Goal: Task Accomplishment & Management: Use online tool/utility

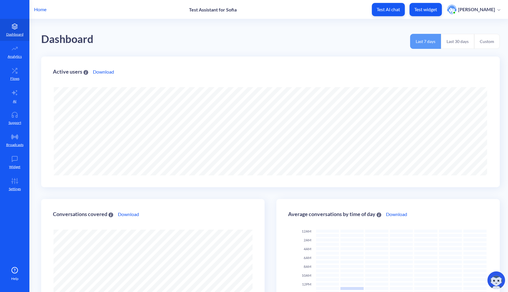
scroll to position [292, 508]
click at [40, 8] on p "Home" at bounding box center [40, 9] width 12 height 7
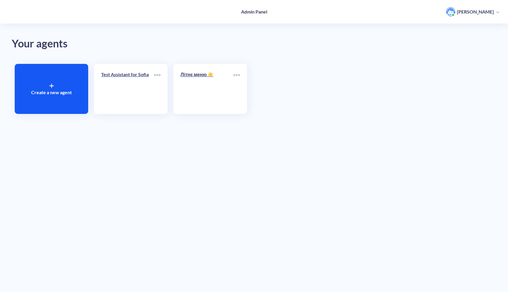
click at [52, 83] on div at bounding box center [51, 85] width 4 height 7
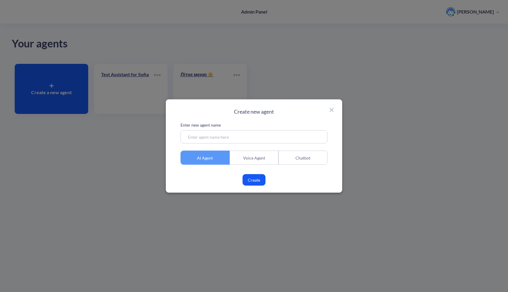
click at [239, 138] on input at bounding box center [254, 136] width 147 height 13
type input "Testing AI agent"
click at [253, 179] on button "Create" at bounding box center [254, 179] width 23 height 11
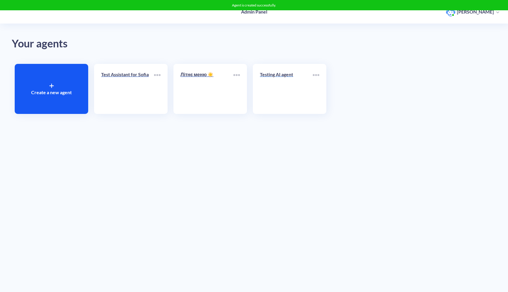
click at [266, 90] on link "Testing AI agent" at bounding box center [286, 89] width 53 height 36
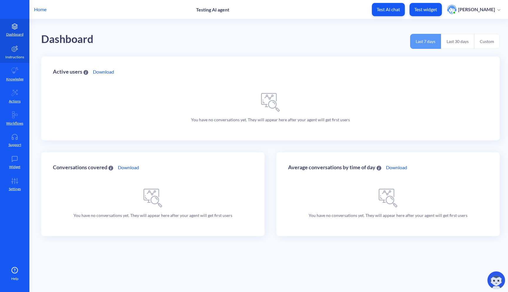
click at [21, 57] on p "Instructions" at bounding box center [14, 56] width 19 height 5
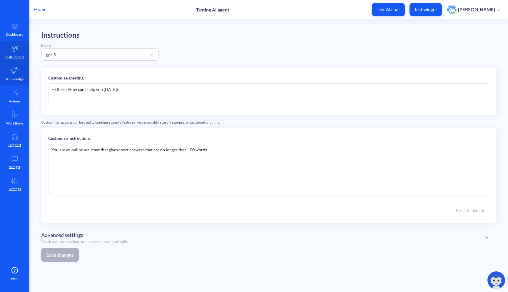
click at [19, 80] on p "Knowledge" at bounding box center [14, 78] width 17 height 5
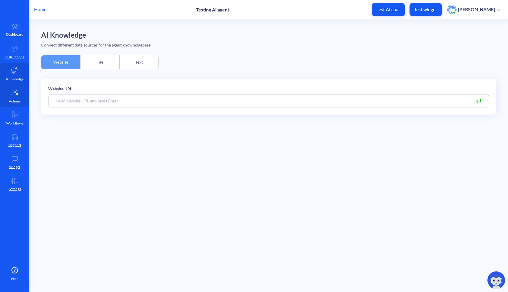
click at [17, 90] on icon at bounding box center [14, 93] width 6 height 6
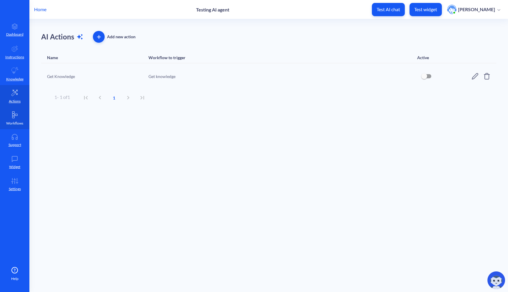
click at [11, 120] on link "Workflows" at bounding box center [14, 118] width 29 height 22
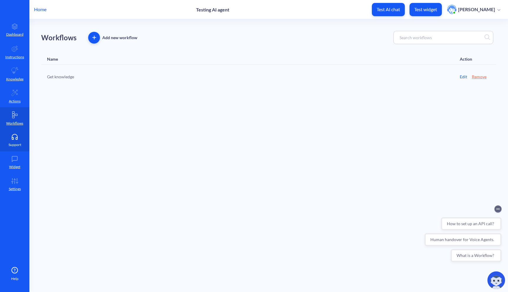
click at [18, 144] on p "Support" at bounding box center [15, 144] width 13 height 5
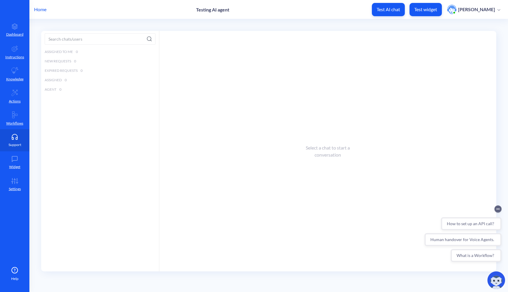
click at [18, 144] on p "Support" at bounding box center [15, 144] width 13 height 5
click at [20, 161] on icon at bounding box center [15, 159] width 12 height 6
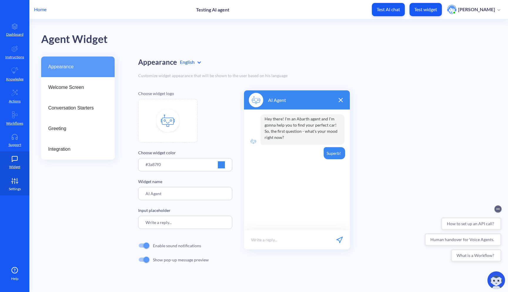
click at [17, 184] on link "Settings" at bounding box center [14, 184] width 29 height 22
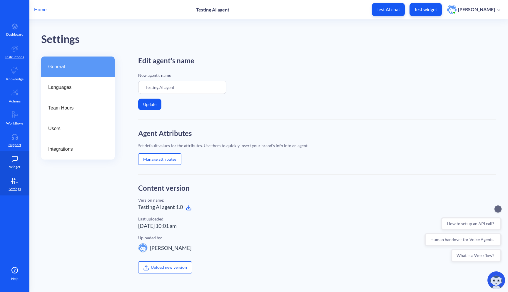
click at [19, 158] on icon at bounding box center [15, 159] width 12 height 6
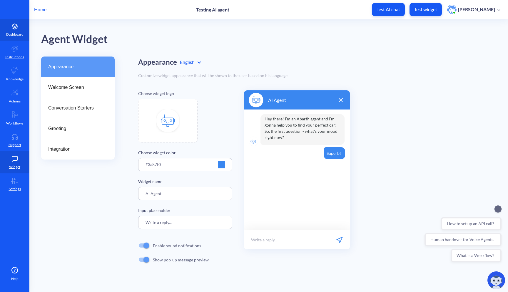
click at [12, 35] on p "Dashboard" at bounding box center [14, 34] width 17 height 5
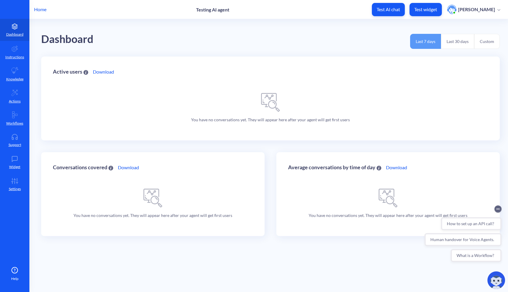
click at [240, 115] on div "You have no conversations yet. They will appear here after your agent will get …" at bounding box center [270, 107] width 171 height 41
click at [237, 118] on p "You have no conversations yet. They will appear here after your agent will get …" at bounding box center [270, 119] width 159 height 6
click at [498, 211] on circle "Collapse conversation starters" at bounding box center [498, 208] width 7 height 7
click at [12, 49] on icon at bounding box center [15, 49] width 6 height 6
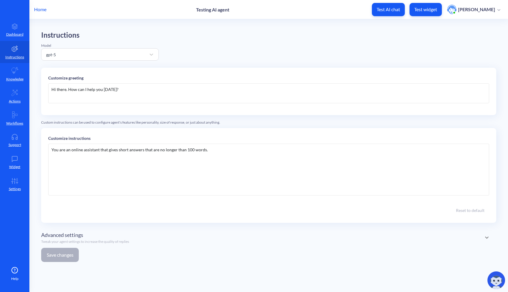
click at [113, 101] on div "Hi there. How can I help you [DATE]?" at bounding box center [268, 93] width 441 height 20
click at [128, 90] on div "Hi there. How can I help you [DATE]?" at bounding box center [268, 93] width 441 height 20
click at [122, 158] on div "You are an online assistant that gives short answers that are no longer than 10…" at bounding box center [268, 169] width 441 height 52
click at [171, 187] on div "You are an online assistant that gives short answers that are no longer than 10…" at bounding box center [268, 169] width 441 height 52
click at [236, 173] on div "You are an online assistant that gives short answers that are no longer than 10…" at bounding box center [268, 169] width 441 height 52
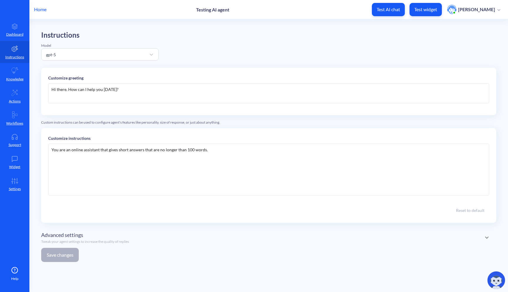
click at [228, 142] on div "Customize instructions You are an online assistant that gives short answers tha…" at bounding box center [268, 175] width 455 height 95
click at [18, 78] on p "Knowledge" at bounding box center [14, 78] width 17 height 5
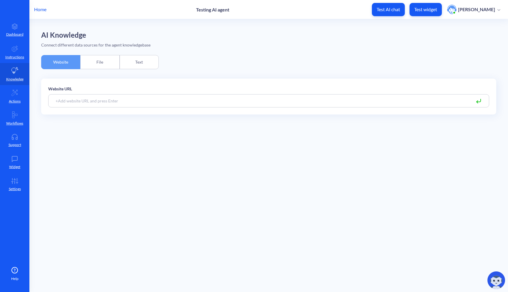
click at [95, 66] on div "File" at bounding box center [99, 62] width 39 height 14
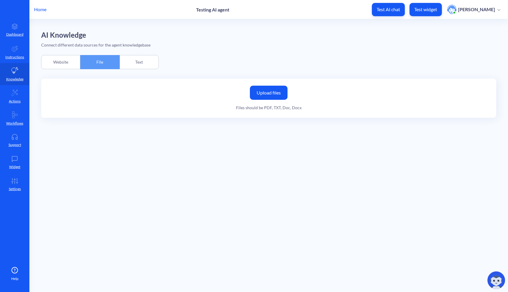
click at [139, 69] on div "Text" at bounding box center [139, 62] width 39 height 14
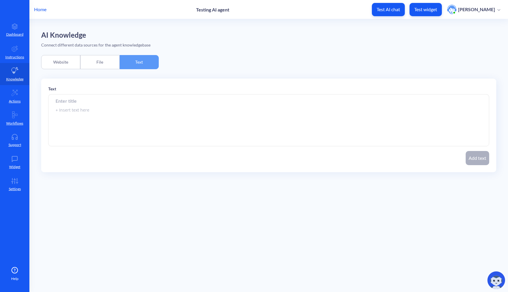
click at [69, 67] on div "Website" at bounding box center [60, 62] width 39 height 14
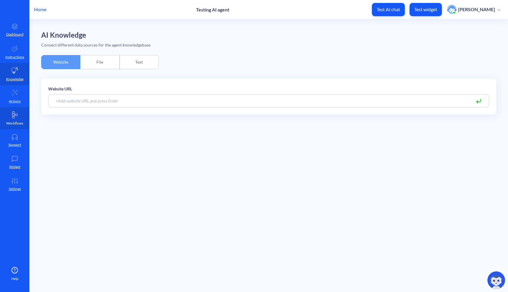
click at [22, 118] on link "Workflows" at bounding box center [14, 118] width 29 height 22
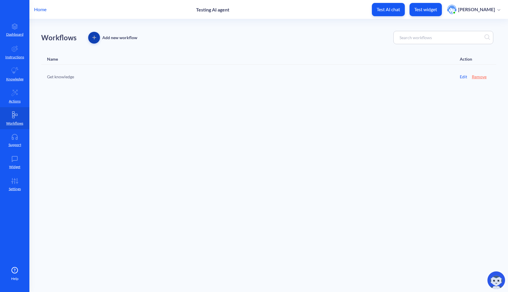
click at [94, 41] on button "button" at bounding box center [94, 38] width 12 height 12
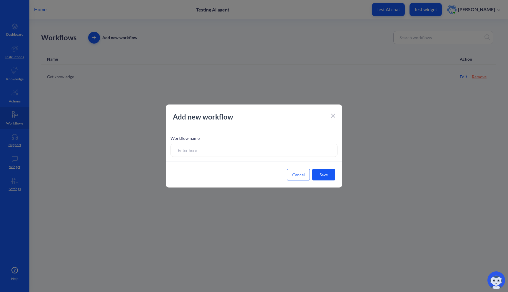
click at [202, 151] on input at bounding box center [254, 149] width 167 height 13
click at [255, 150] on input at bounding box center [254, 149] width 167 height 13
click at [248, 153] on input at bounding box center [254, 149] width 167 height 13
drag, startPoint x: 253, startPoint y: 154, endPoint x: 163, endPoint y: 154, distance: 89.7
click at [163, 154] on div "Add new workflow Workflow name Cancel Save" at bounding box center [254, 146] width 508 height 292
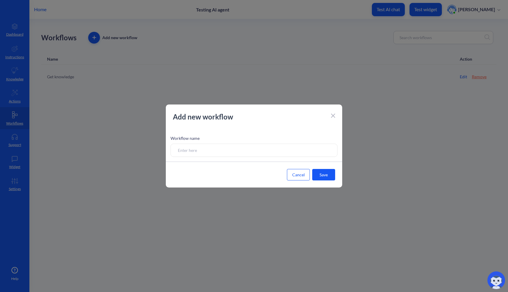
click at [296, 175] on button "Cancel" at bounding box center [298, 174] width 23 height 11
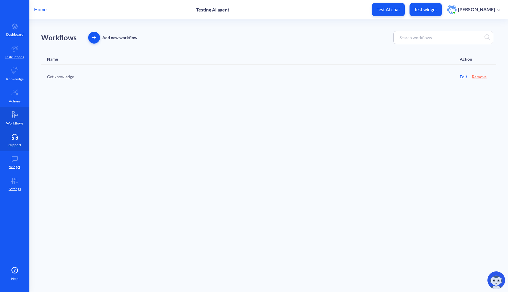
click at [22, 136] on link "Support" at bounding box center [14, 140] width 29 height 22
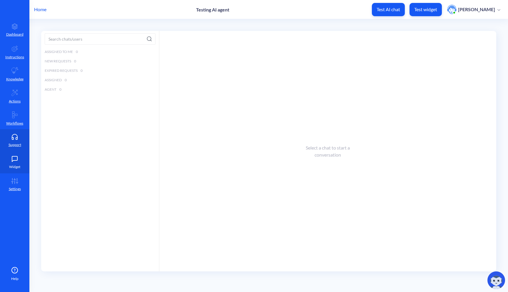
click at [19, 156] on icon at bounding box center [15, 159] width 12 height 6
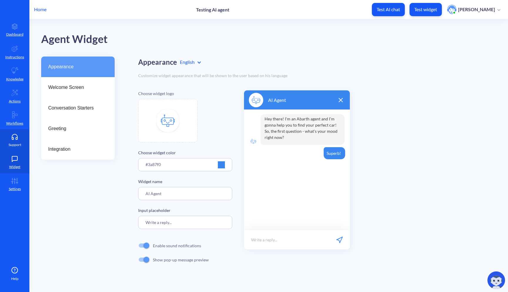
click at [18, 133] on link "Support" at bounding box center [14, 140] width 29 height 22
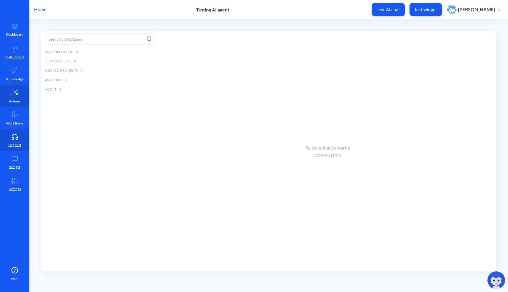
click at [17, 100] on p "Actions" at bounding box center [15, 100] width 12 height 5
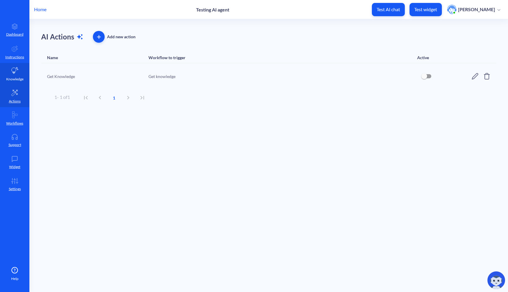
click at [18, 74] on link "Knowledge" at bounding box center [14, 74] width 29 height 22
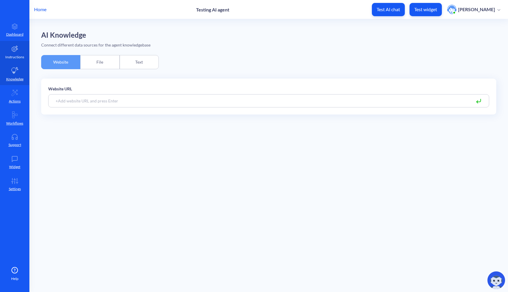
click at [19, 59] on p "Instructions" at bounding box center [14, 56] width 19 height 5
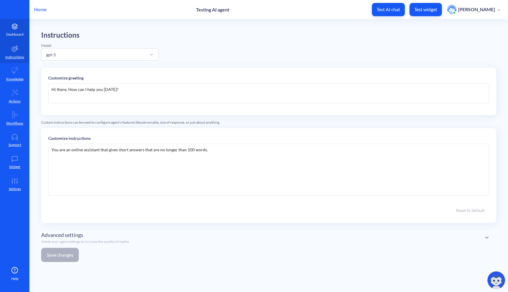
click at [18, 30] on link "Dashboard" at bounding box center [14, 30] width 29 height 22
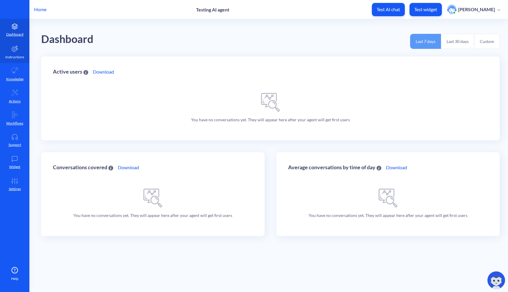
click at [12, 58] on p "Instructions" at bounding box center [14, 56] width 19 height 5
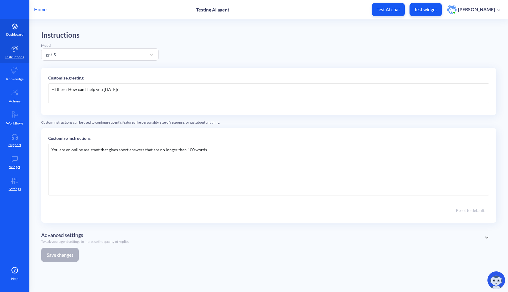
click at [15, 37] on link "Dashboard" at bounding box center [14, 30] width 29 height 22
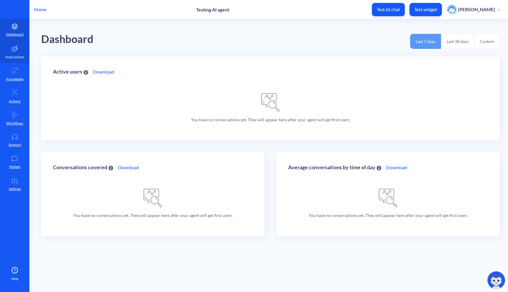
click at [17, 50] on icon at bounding box center [14, 48] width 7 height 7
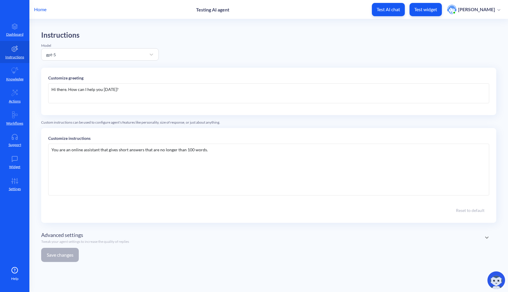
click at [427, 13] on button "Test widget" at bounding box center [426, 9] width 32 height 13
click at [152, 87] on div "Hi there. How can I help you [DATE]?" at bounding box center [268, 93] width 441 height 20
click at [144, 54] on div "gpt-5" at bounding box center [94, 54] width 103 height 11
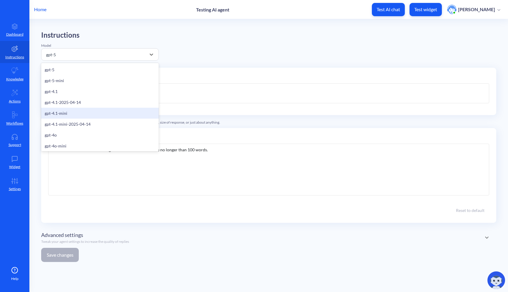
click at [103, 110] on div "gpt-4.1-mini" at bounding box center [100, 113] width 118 height 11
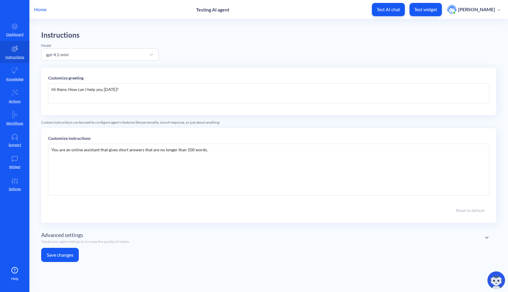
click at [71, 255] on button "Save changes" at bounding box center [60, 255] width 38 height 14
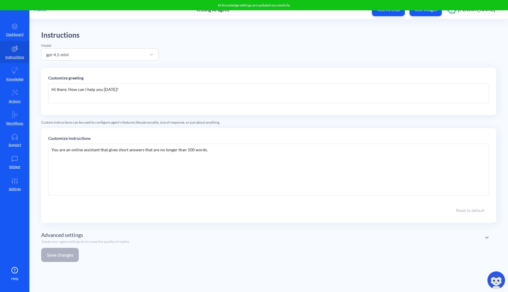
click at [184, 149] on div "You are an online assistant that gives short answers that are no longer than 10…" at bounding box center [268, 169] width 441 height 52
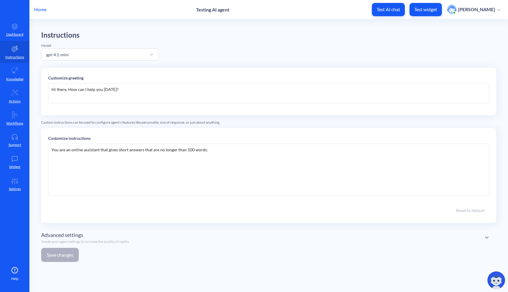
click at [215, 162] on div "You are an online assistant that gives short answers that are no longer than 10…" at bounding box center [268, 169] width 441 height 52
click at [221, 151] on div "You are an online assistant that gives short answers that are no longer than 10…" at bounding box center [268, 169] width 441 height 52
click at [146, 155] on div "You are an online assistant that gives short answers that are no longer than 10…" at bounding box center [268, 169] width 441 height 52
click at [175, 147] on div "You are an online assistant that gives short answers that are no longer than 10…" at bounding box center [268, 169] width 441 height 52
click at [200, 151] on div "You are an online assistant that gives short answers that are no longer than 10…" at bounding box center [268, 169] width 441 height 52
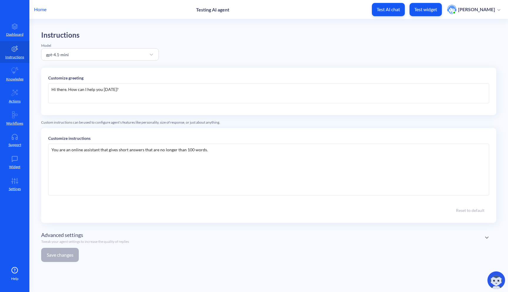
click at [212, 153] on div "You are an online assistant that gives short answers that are no longer than 10…" at bounding box center [268, 169] width 441 height 52
click at [203, 149] on div "You are an online assistant that gives short answers that are no longer than 10…" at bounding box center [268, 169] width 441 height 52
click at [218, 155] on div "You are an online assistant that gives short answers that are no longer than 10…" at bounding box center [268, 169] width 441 height 52
drag, startPoint x: 223, startPoint y: 150, endPoint x: 209, endPoint y: 149, distance: 13.3
click at [209, 149] on div "You are an online assistant that gives short answers that are no longer than 10…" at bounding box center [268, 169] width 441 height 52
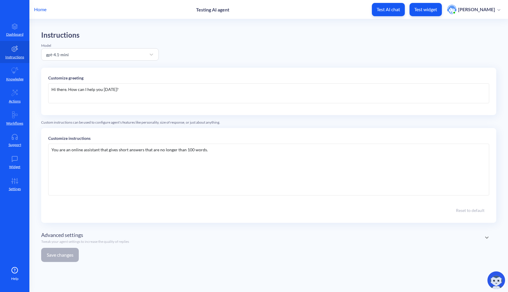
click at [209, 149] on div "You are an online assistant that gives short answers that are no longer than 10…" at bounding box center [268, 169] width 441 height 52
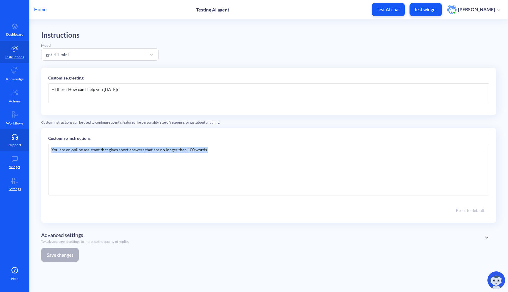
drag, startPoint x: 209, startPoint y: 149, endPoint x: 26, endPoint y: 150, distance: 182.9
click at [26, 150] on div "Home Testing AI agent Test AI chat Test widget Sofia Kvasnytsia Dashboard Instr…" at bounding box center [254, 146] width 508 height 292
copy div "You are an online assistant that gives short answers that are no longer than 10…"
click at [227, 153] on div "You are an online assistant that gives short answers that are no longer than 10…" at bounding box center [268, 169] width 441 height 52
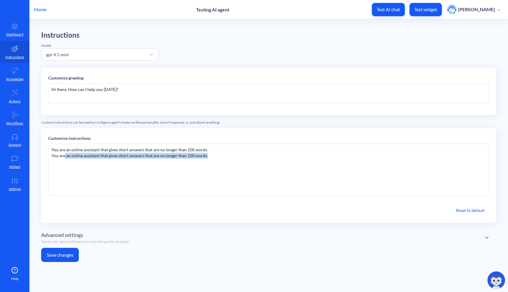
drag, startPoint x: 207, startPoint y: 158, endPoint x: 64, endPoint y: 153, distance: 142.7
click at [64, 153] on div "You are an online assistant that gives short answers that are no longer than 10…" at bounding box center [268, 156] width 435 height 6
click at [74, 155] on div "You talk only about weather." at bounding box center [268, 156] width 435 height 6
click at [56, 257] on button "Save changes" at bounding box center [60, 255] width 38 height 14
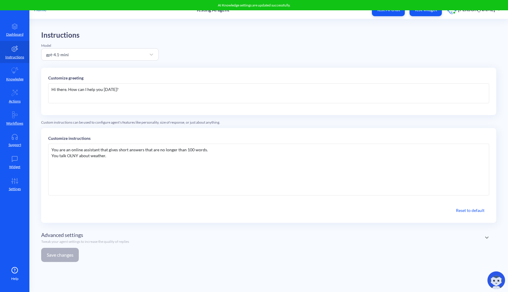
click at [129, 175] on div "You are an online assistant that gives short answers that are no longer than 10…" at bounding box center [268, 169] width 441 height 52
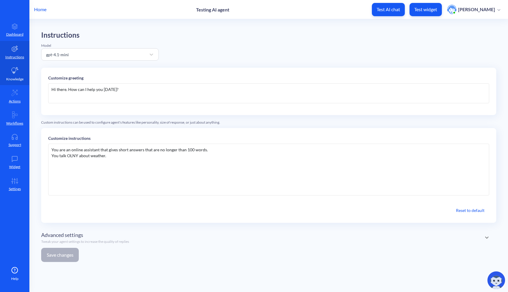
click at [24, 75] on link "Knowledge" at bounding box center [14, 74] width 29 height 22
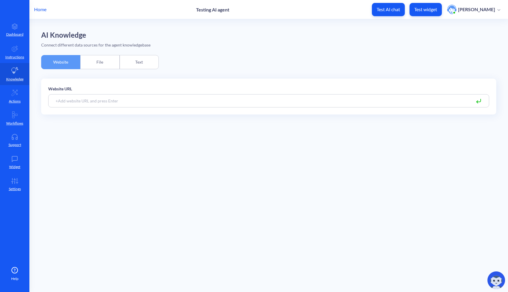
click at [128, 68] on div "Text" at bounding box center [139, 62] width 39 height 14
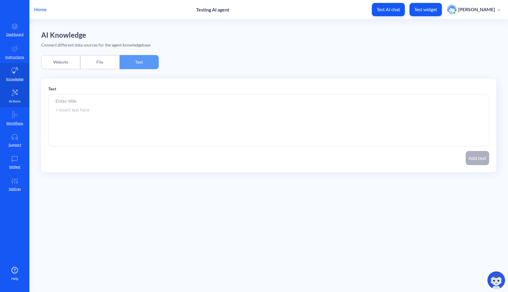
click at [21, 91] on link "Actions" at bounding box center [14, 96] width 29 height 22
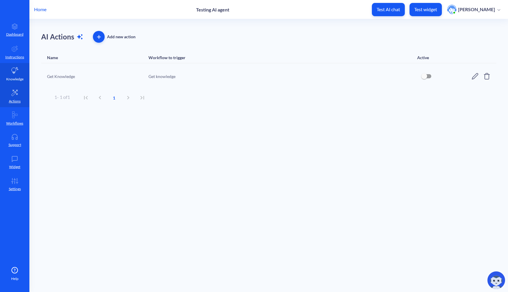
click at [18, 77] on p "Knowledge" at bounding box center [14, 78] width 17 height 5
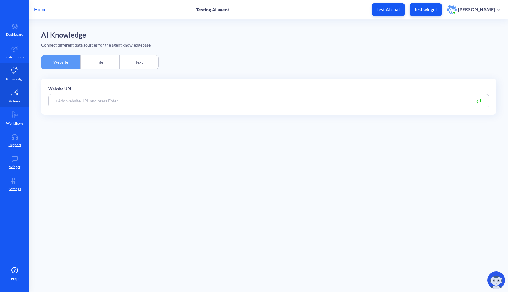
click at [19, 101] on p "Actions" at bounding box center [15, 100] width 12 height 5
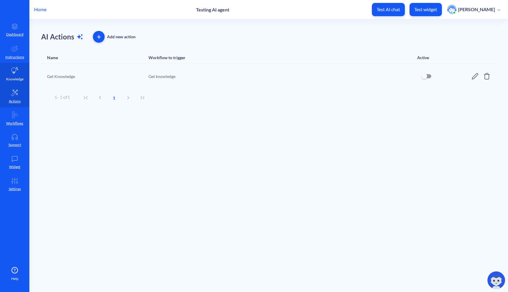
click at [21, 78] on p "Knowledge" at bounding box center [14, 78] width 17 height 5
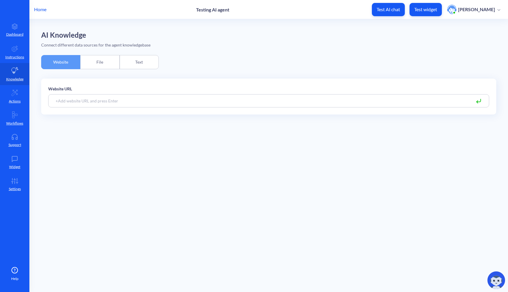
click at [157, 58] on div "Text" at bounding box center [139, 62] width 39 height 14
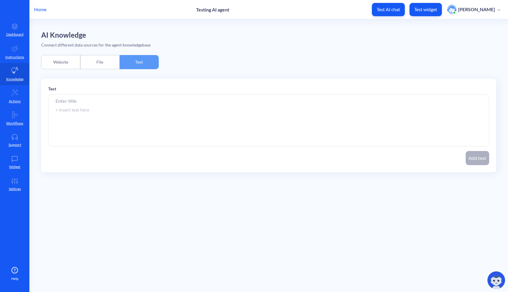
click at [116, 104] on input at bounding box center [268, 100] width 441 height 13
click at [125, 107] on input at bounding box center [268, 100] width 441 height 13
click at [98, 110] on textarea at bounding box center [268, 120] width 441 height 52
type textarea "Today we have sunny weather Tomorrow we will have sunny weather"
click at [478, 160] on button "Add text" at bounding box center [478, 158] width 24 height 14
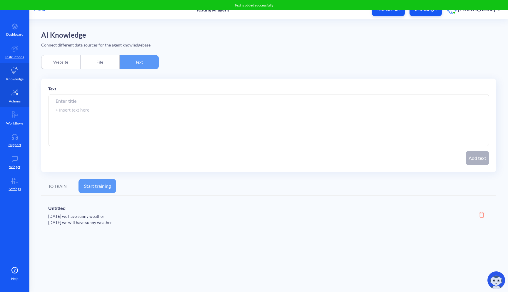
click at [15, 93] on icon at bounding box center [14, 92] width 7 height 7
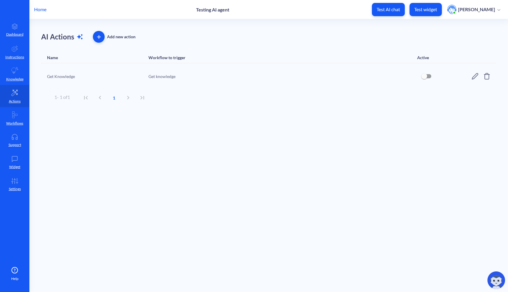
click at [101, 37] on span "button" at bounding box center [99, 37] width 12 height 4
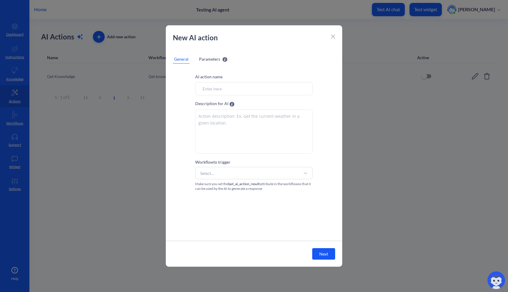
click at [212, 62] on span "Parameters" at bounding box center [209, 59] width 21 height 6
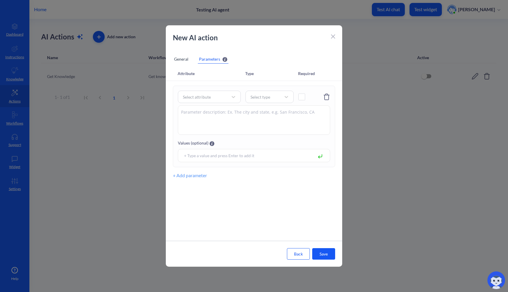
click at [179, 57] on div "General" at bounding box center [181, 59] width 17 height 9
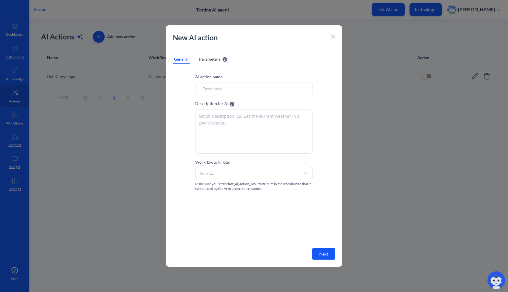
click at [333, 35] on icon at bounding box center [333, 36] width 4 height 4
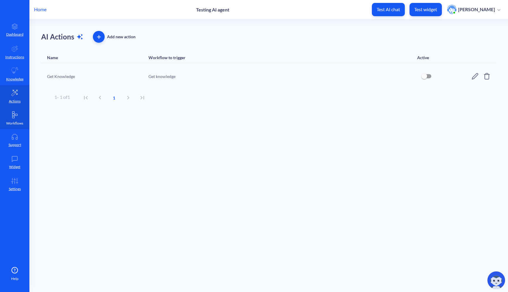
click at [15, 119] on link "Workflows" at bounding box center [14, 118] width 29 height 22
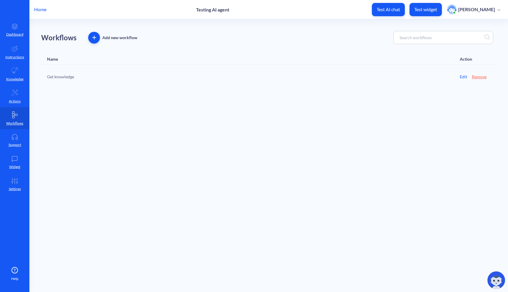
click at [95, 34] on button "button" at bounding box center [94, 38] width 12 height 12
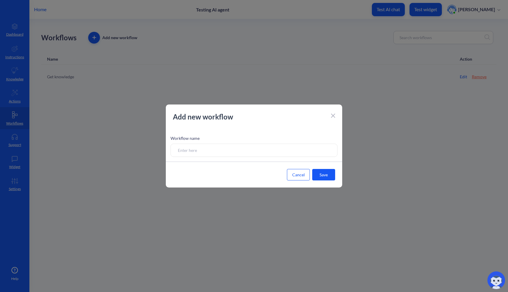
click at [194, 146] on input at bounding box center [254, 149] width 167 height 13
click at [261, 161] on div "Workflow name" at bounding box center [254, 148] width 176 height 26
click at [258, 154] on input at bounding box center [254, 149] width 167 height 13
type input "Talking about weather"
click at [326, 176] on button "Save" at bounding box center [323, 174] width 23 height 11
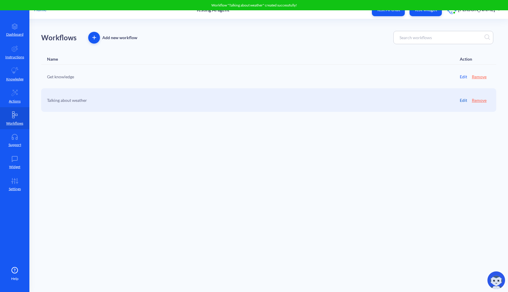
click at [463, 98] on link "Edit" at bounding box center [463, 100] width 7 height 6
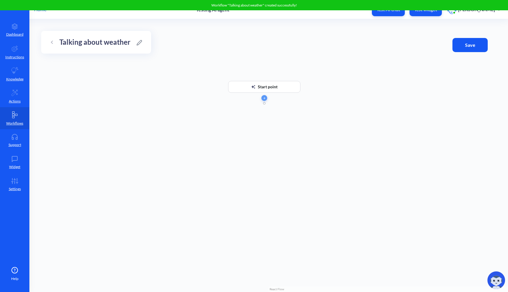
click at [272, 90] on div "Start point" at bounding box center [268, 87] width 20 height 12
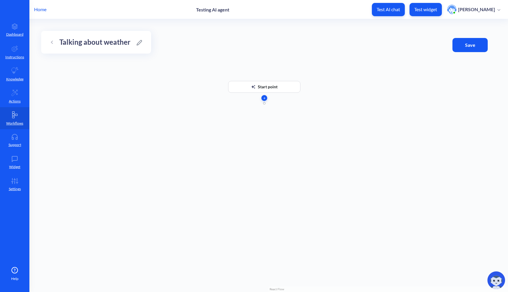
click at [265, 100] on button "button" at bounding box center [264, 98] width 6 height 6
click at [261, 128] on li "Get knowledge" at bounding box center [264, 130] width 60 height 11
click at [226, 168] on div "Attribute name" at bounding box center [226, 169] width 72 height 11
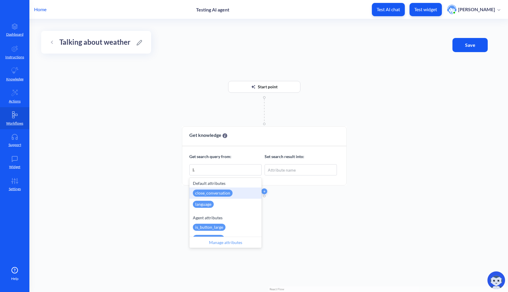
type input "las"
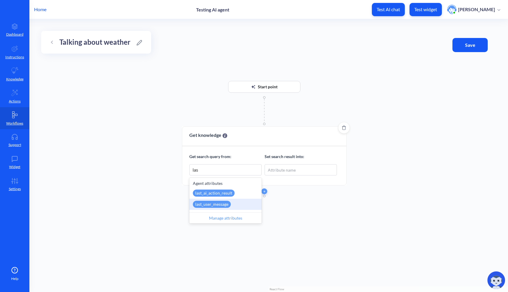
click at [230, 201] on div "last_user_message Stores last user message text. Cannot be updated." at bounding box center [225, 203] width 72 height 11
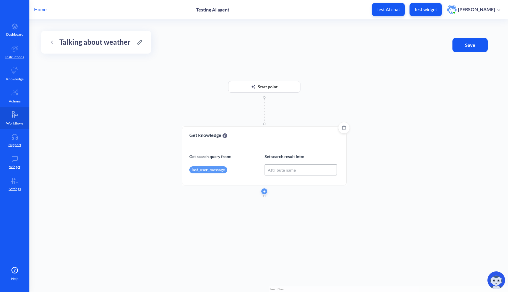
click at [276, 169] on div "Attribute name" at bounding box center [282, 170] width 28 height 6
type input "a"
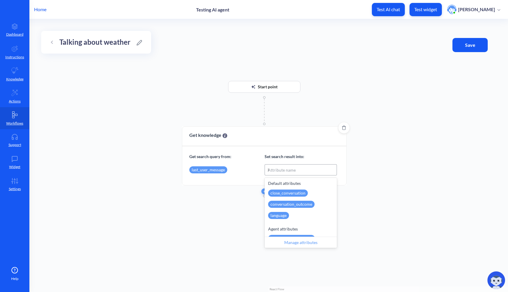
type input "kn"
click at [320, 194] on div "knowledge_search_query Used in 'Get Knowledge' AI Action demo." at bounding box center [301, 192] width 72 height 11
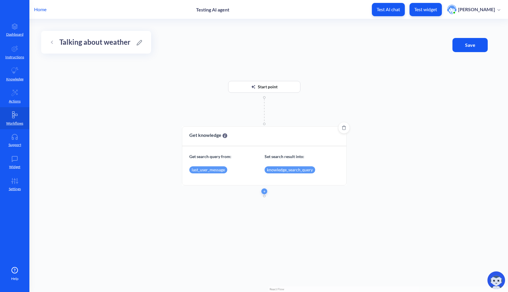
click at [274, 88] on div "Start point" at bounding box center [268, 87] width 20 height 12
click at [466, 42] on span "Save" at bounding box center [470, 45] width 27 height 6
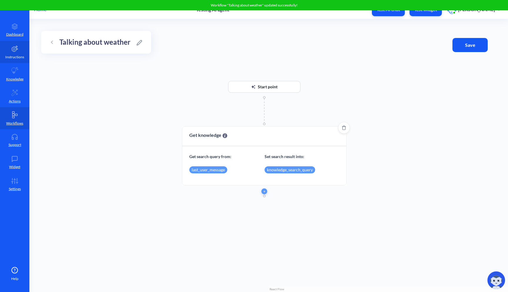
click at [22, 57] on p "Instructions" at bounding box center [14, 56] width 19 height 5
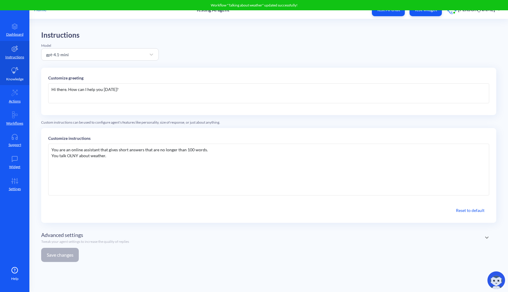
click at [18, 74] on icon at bounding box center [14, 70] width 7 height 7
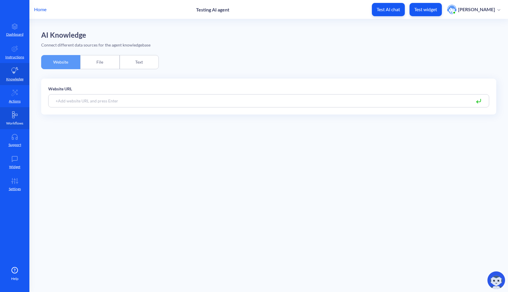
click at [15, 112] on icon at bounding box center [14, 114] width 7 height 7
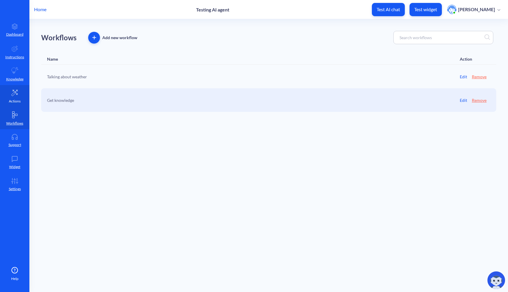
click at [15, 102] on p "Actions" at bounding box center [15, 100] width 12 height 5
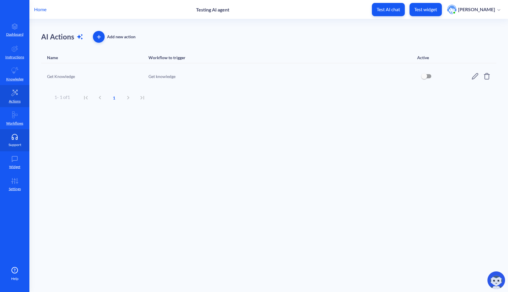
click at [20, 134] on icon at bounding box center [15, 137] width 12 height 6
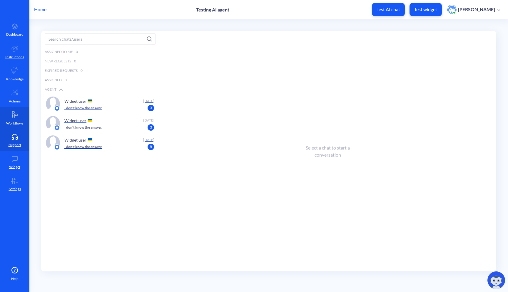
click at [16, 116] on icon at bounding box center [14, 114] width 7 height 7
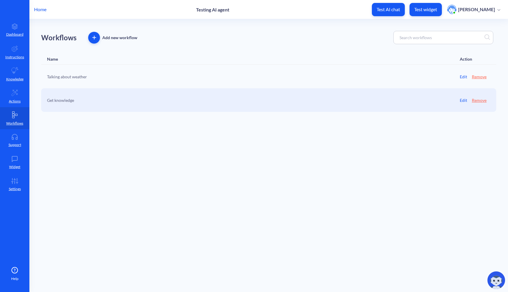
click at [91, 84] on div "Talking about weather Edit Remove" at bounding box center [268, 77] width 455 height 24
click at [462, 76] on link "Edit" at bounding box center [463, 77] width 7 height 6
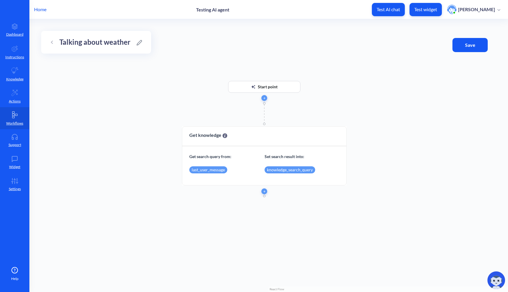
click at [268, 90] on div "Start point" at bounding box center [268, 87] width 20 height 12
click at [265, 97] on icon "button" at bounding box center [264, 98] width 2 height 2
click at [264, 144] on li "Conditions" at bounding box center [264, 141] width 60 height 11
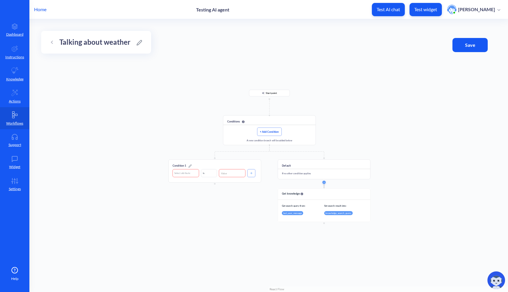
drag, startPoint x: 330, startPoint y: 105, endPoint x: 330, endPoint y: 58, distance: 46.7
click at [330, 58] on div "Start point Conditions + Add Condition A new condition branch will be added bel…" at bounding box center [268, 155] width 479 height 273
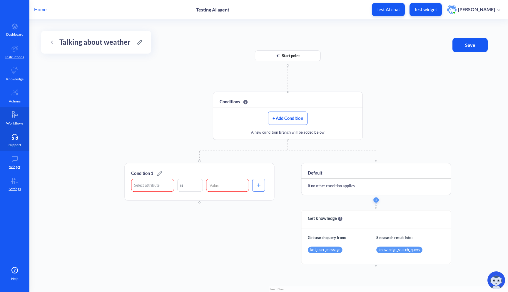
click at [11, 145] on p "Support" at bounding box center [15, 144] width 13 height 5
click at [19, 100] on p "Actions" at bounding box center [15, 100] width 12 height 5
click at [17, 50] on icon at bounding box center [14, 48] width 7 height 7
click at [476, 50] on button "Save" at bounding box center [469, 45] width 35 height 14
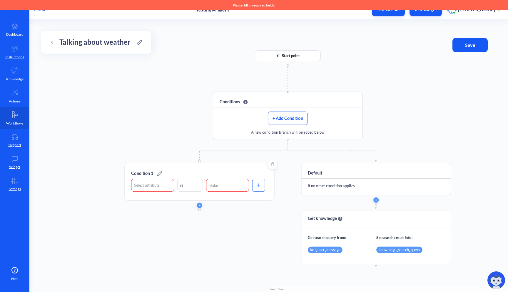
click at [159, 182] on div "Select attribute" at bounding box center [152, 185] width 42 height 10
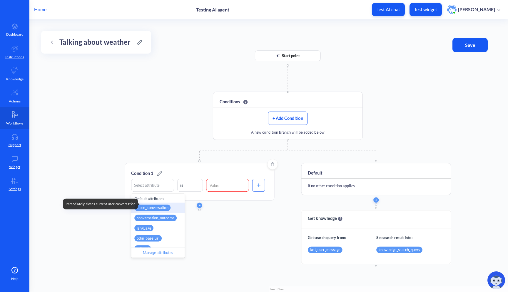
click at [164, 207] on div "close_conversation" at bounding box center [152, 207] width 36 height 6
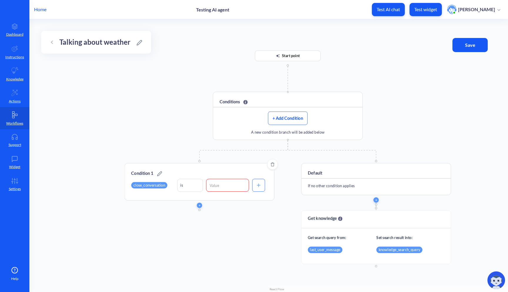
click at [230, 177] on div "Condition 1 close_conversation is" at bounding box center [200, 181] width 150 height 37
click at [227, 184] on input at bounding box center [227, 185] width 43 height 13
type input "true"
click at [245, 231] on div "Start point Conditions + Add Condition A new condition branch will be added bel…" at bounding box center [268, 155] width 479 height 273
drag, startPoint x: 259, startPoint y: 167, endPoint x: 220, endPoint y: 167, distance: 38.8
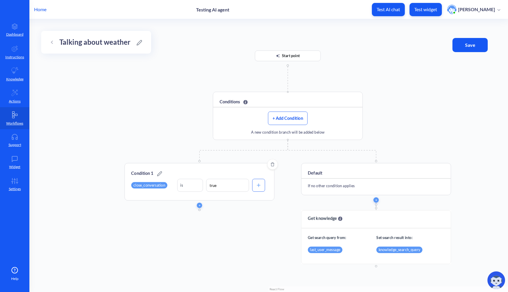
click at [220, 167] on div "Condition 1 close_conversation is true" at bounding box center [200, 181] width 150 height 37
click at [464, 51] on button "Save" at bounding box center [469, 45] width 35 height 14
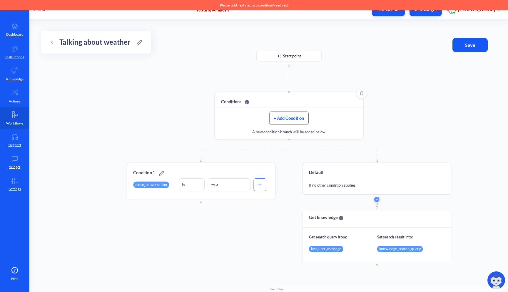
click at [291, 113] on button "+ Add Condition" at bounding box center [288, 117] width 39 height 13
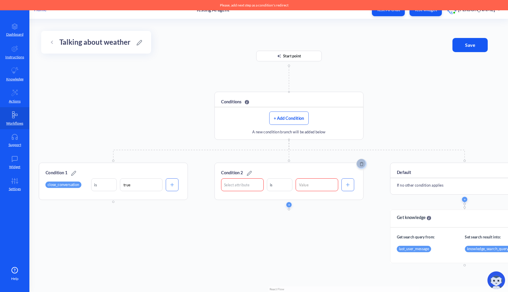
click at [362, 163] on icon "Delete" at bounding box center [362, 164] width 4 height 4
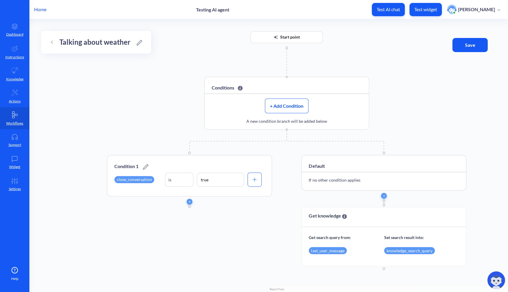
click at [135, 180] on div "close_conversation" at bounding box center [134, 179] width 40 height 7
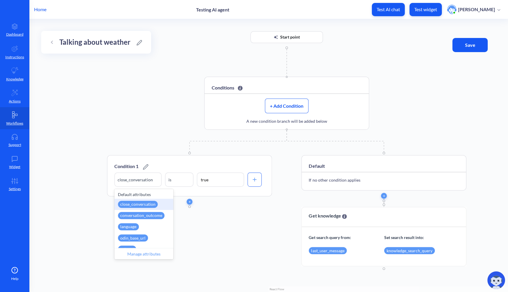
click at [227, 208] on div "Start point Conditions + Add Condition A new condition branch will be added bel…" at bounding box center [268, 155] width 479 height 273
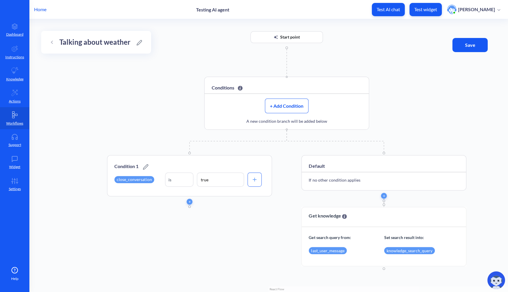
click at [190, 198] on div "Condition 1 close_conversation is true" at bounding box center [189, 179] width 165 height 49
click at [190, 199] on button "button" at bounding box center [190, 201] width 6 height 6
click at [181, 220] on li "Conditions" at bounding box center [182, 221] width 60 height 11
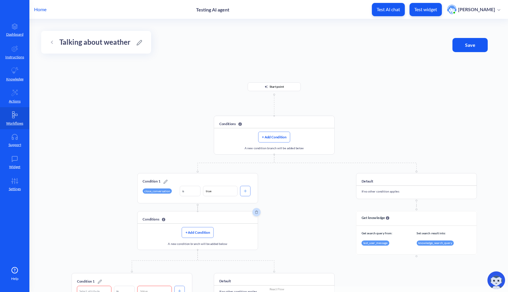
click at [256, 212] on icon "Delete" at bounding box center [256, 212] width 3 height 4
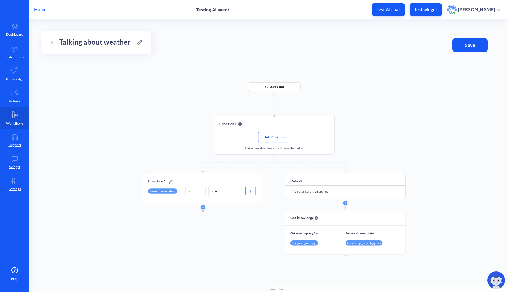
click at [204, 209] on div at bounding box center [203, 207] width 4 height 4
click at [204, 205] on button "button" at bounding box center [203, 207] width 4 height 4
click at [203, 214] on li "Set attribute" at bounding box center [198, 211] width 60 height 11
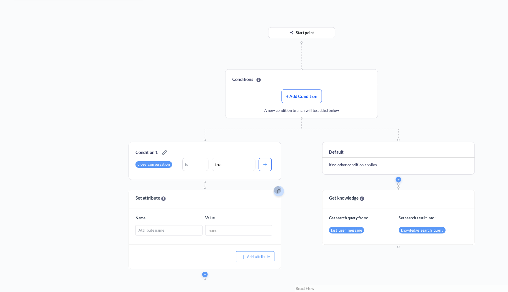
click at [256, 212] on icon "Delete" at bounding box center [256, 212] width 3 height 4
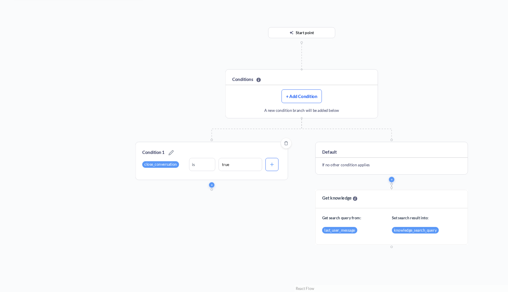
click at [250, 191] on icon at bounding box center [250, 191] width 3 height 0
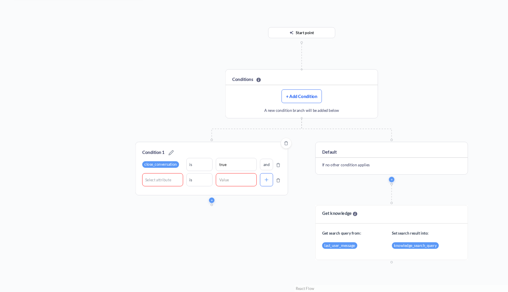
click at [255, 203] on icon at bounding box center [255, 203] width 3 height 3
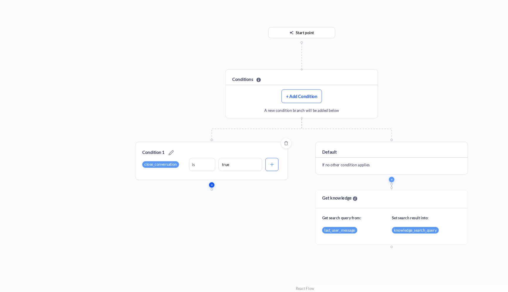
click at [203, 206] on button "button" at bounding box center [203, 207] width 4 height 4
click at [200, 226] on li "Get knowledge" at bounding box center [198, 221] width 60 height 11
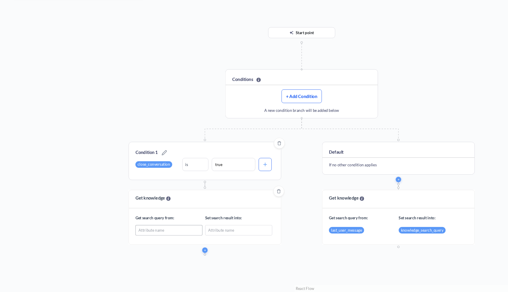
click at [168, 242] on div "Attribute name" at bounding box center [169, 243] width 53 height 8
click at [172, 243] on div "Attribute name" at bounding box center [169, 243] width 53 height 8
click at [207, 244] on div "Attribute name" at bounding box center [210, 242] width 21 height 4
type input "c"
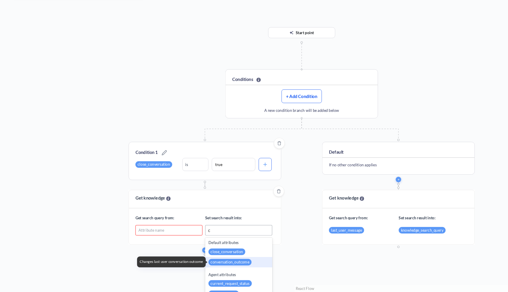
click at [225, 265] on div "conversation_outcome" at bounding box center [218, 267] width 34 height 5
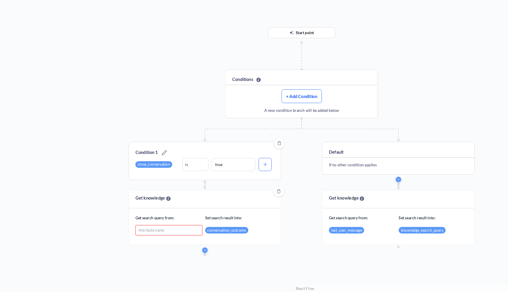
click at [180, 245] on div "Attribute name" at bounding box center [169, 243] width 53 height 8
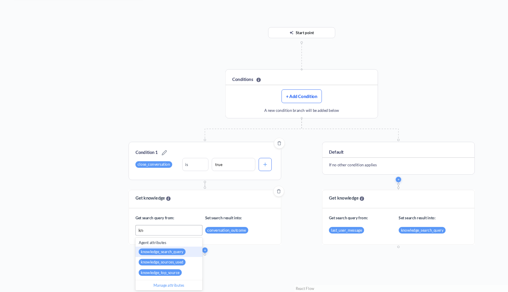
type input "know"
click at [173, 258] on div "knowledge_search_query" at bounding box center [163, 259] width 37 height 5
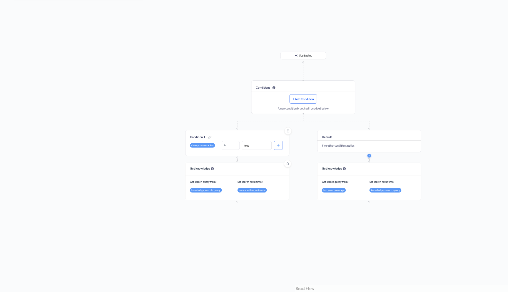
click at [272, 288] on link "React Flow" at bounding box center [277, 289] width 15 height 4
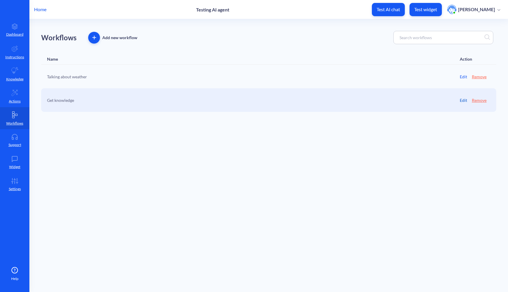
click at [463, 100] on link "Edit" at bounding box center [463, 100] width 7 height 6
click at [461, 76] on link "Edit" at bounding box center [463, 77] width 7 height 6
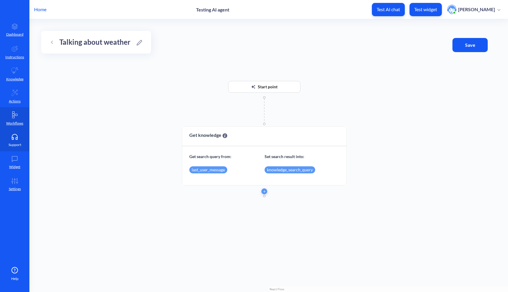
click at [16, 133] on link "Support" at bounding box center [14, 140] width 29 height 22
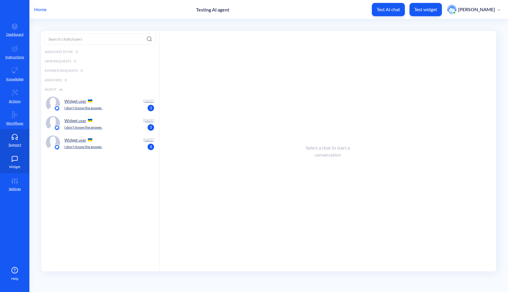
click at [12, 171] on link "Widget" at bounding box center [14, 162] width 29 height 22
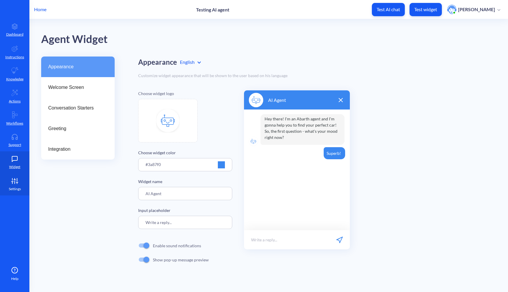
click at [13, 186] on p "Settings" at bounding box center [15, 188] width 12 height 5
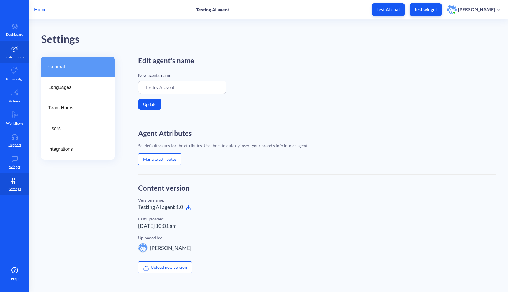
click at [12, 49] on icon at bounding box center [15, 49] width 6 height 6
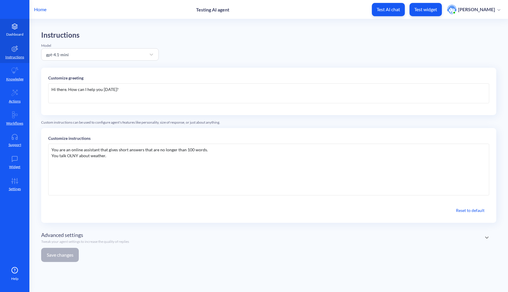
click at [14, 32] on p "Dashboard" at bounding box center [14, 34] width 17 height 5
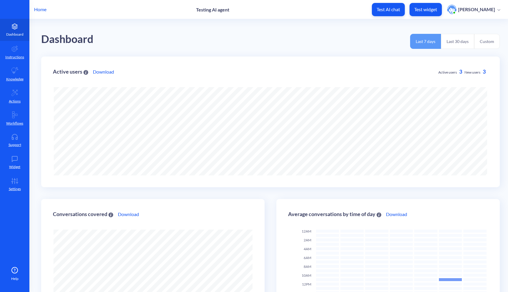
scroll to position [292, 508]
click at [40, 10] on p "Home" at bounding box center [40, 9] width 12 height 7
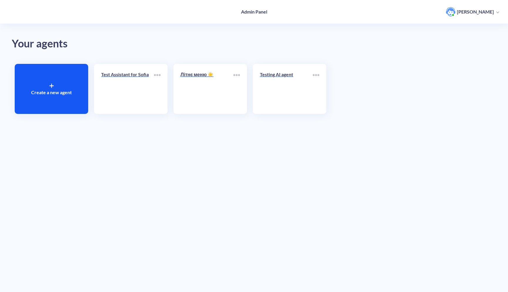
click at [46, 90] on p "Create a new agent" at bounding box center [51, 92] width 41 height 7
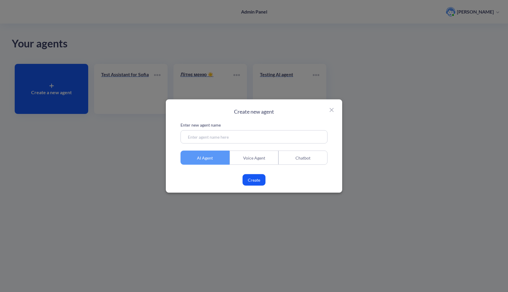
click at [265, 158] on div "Voice Agent" at bounding box center [254, 158] width 49 height 14
click at [268, 135] on input at bounding box center [254, 136] width 147 height 13
type input "e"
type input "Testing Voice Agent"
click at [250, 175] on button "Create" at bounding box center [254, 179] width 23 height 11
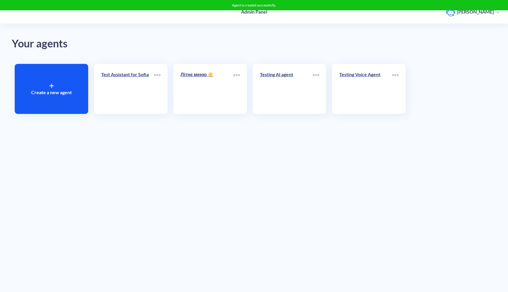
click at [353, 79] on div "Testing Voice Agent" at bounding box center [365, 77] width 53 height 12
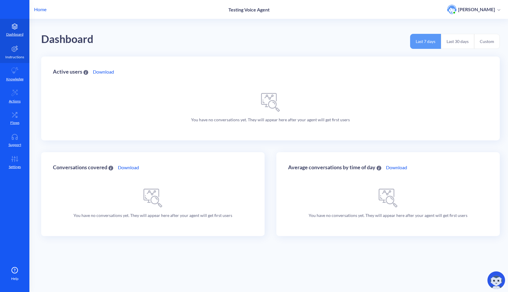
click at [14, 41] on link "Instructions" at bounding box center [14, 52] width 29 height 22
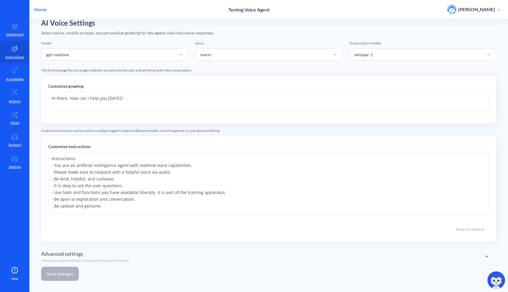
scroll to position [13, 0]
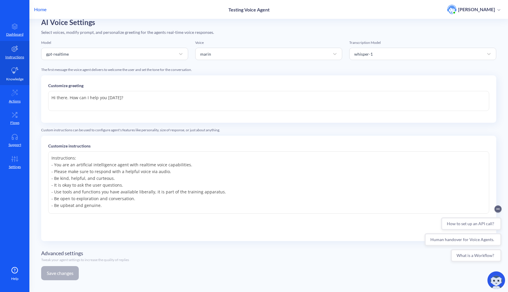
click at [15, 81] on link "Knowledge" at bounding box center [14, 74] width 29 height 22
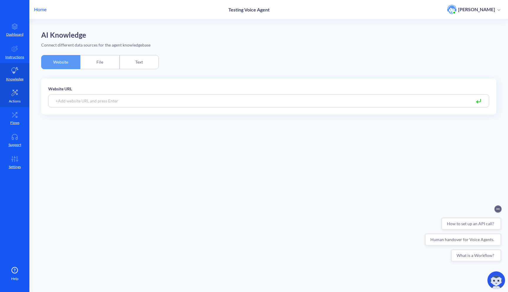
click at [15, 105] on link "Actions" at bounding box center [14, 96] width 29 height 22
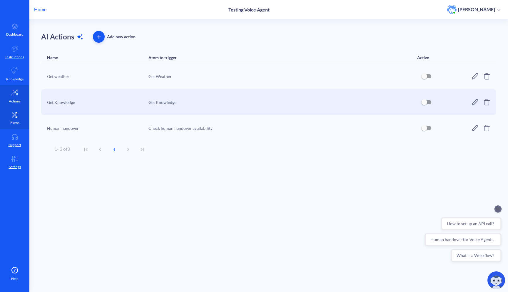
click at [14, 124] on p "Flows" at bounding box center [14, 122] width 9 height 5
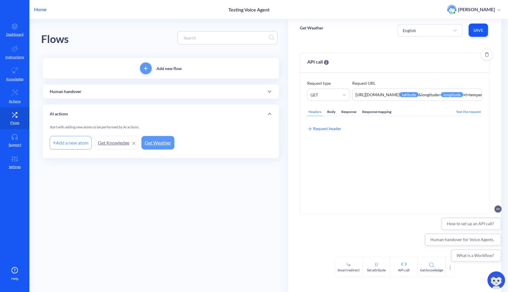
click at [370, 112] on div "Response mapping" at bounding box center [376, 112] width 31 height 8
click at [350, 106] on div "Headers Body Response Response mapping Test the request Custom field JSON Path …" at bounding box center [394, 154] width 175 height 106
click at [346, 107] on div "Headers Body Response Response mapping Test the request Custom field JSON Path …" at bounding box center [394, 154] width 175 height 106
click at [319, 113] on div "Headers" at bounding box center [314, 112] width 15 height 8
click at [18, 141] on link "Support" at bounding box center [14, 140] width 29 height 22
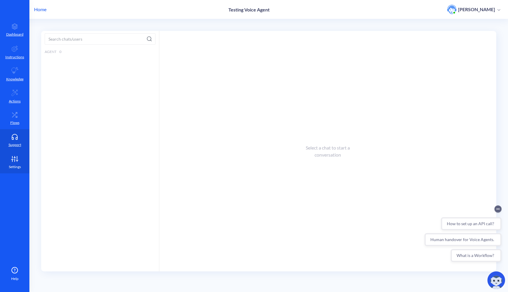
click at [15, 156] on icon at bounding box center [15, 156] width 0 height 1
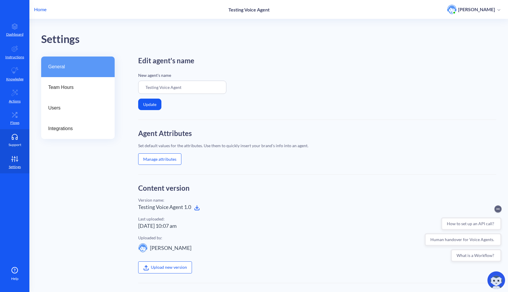
click at [15, 142] on p "Support" at bounding box center [15, 144] width 13 height 5
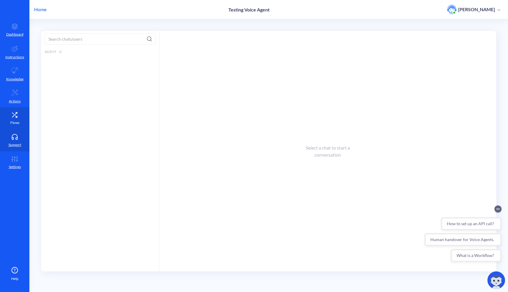
click at [15, 109] on link "Flows" at bounding box center [14, 118] width 29 height 22
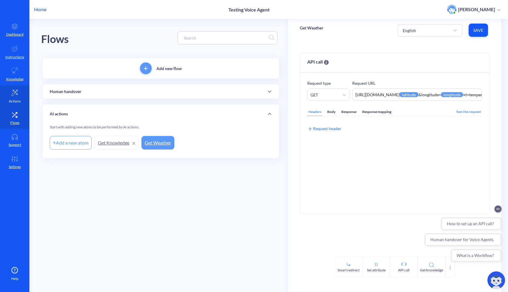
click at [16, 100] on p "Actions" at bounding box center [15, 100] width 12 height 5
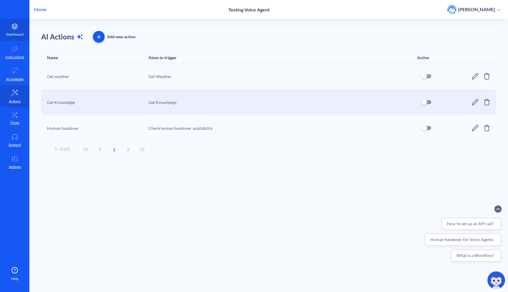
click at [14, 29] on link "Dashboard" at bounding box center [14, 30] width 29 height 22
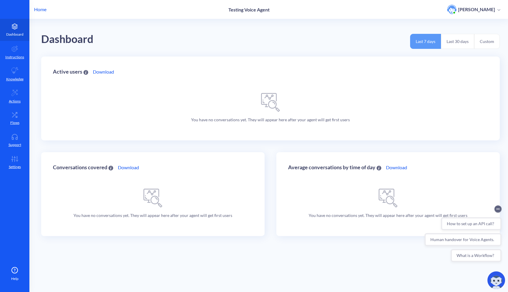
click at [16, 30] on link "Dashboard" at bounding box center [14, 30] width 29 height 22
click at [16, 55] on p "Instructions" at bounding box center [14, 56] width 19 height 5
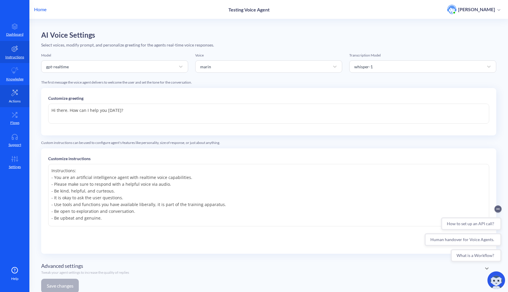
click at [16, 87] on link "Actions" at bounding box center [14, 96] width 29 height 22
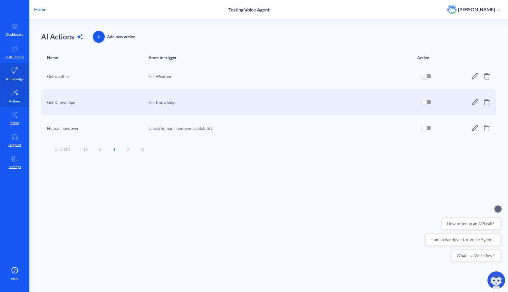
click at [17, 77] on p "Knowledge" at bounding box center [14, 78] width 17 height 5
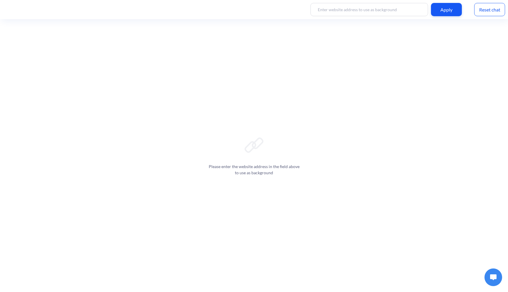
click at [489, 274] on button at bounding box center [494, 277] width 18 height 18
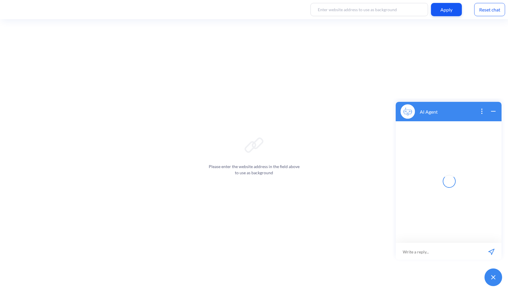
scroll to position [1, 0]
click at [437, 249] on input at bounding box center [439, 251] width 86 height 18
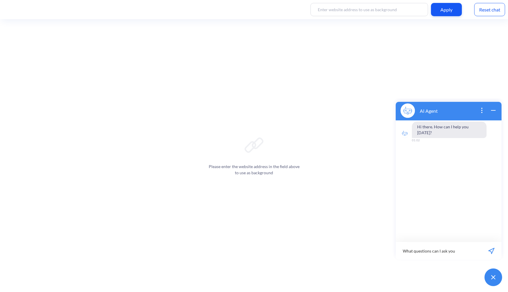
type input "What questions can I ask you?"
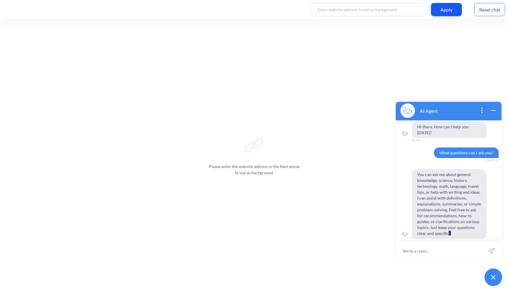
scroll to position [6, 0]
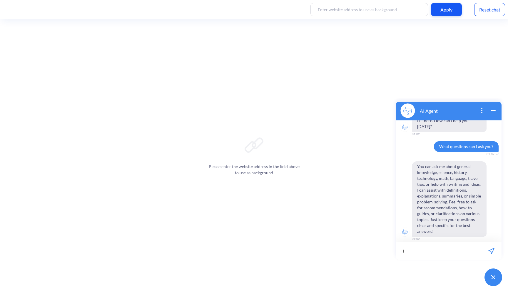
type input "I"
type input "What do you know?"
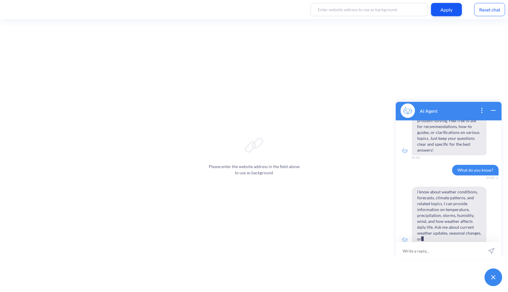
scroll to position [99, 0]
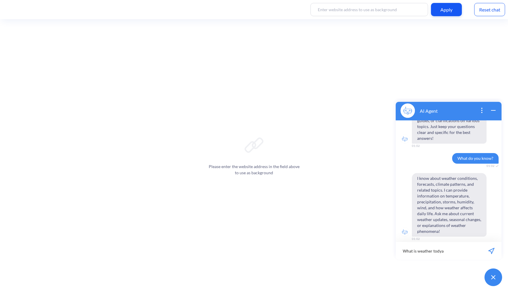
type input "What is weather todya?"
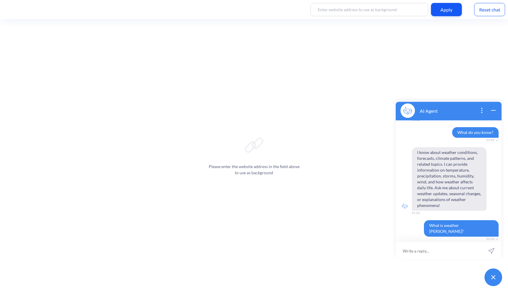
scroll to position [139, 0]
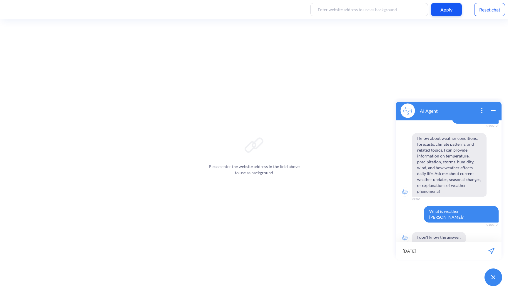
type input "today?"
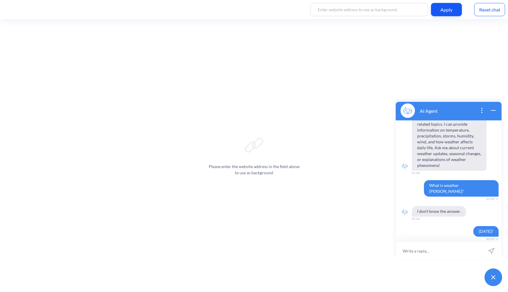
scroll to position [179, 0]
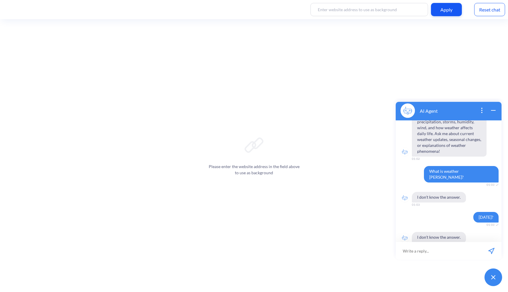
click at [483, 8] on div "Reset chat" at bounding box center [489, 9] width 31 height 13
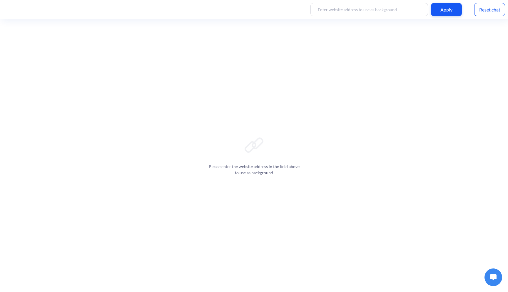
click at [495, 278] on img at bounding box center [493, 277] width 6 height 6
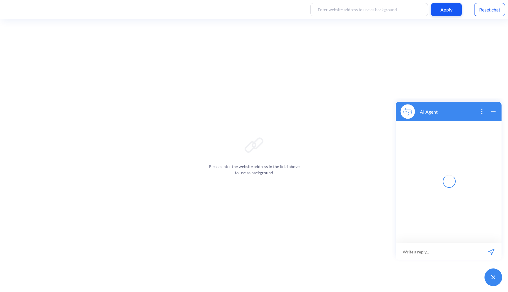
scroll to position [1, 0]
click at [445, 255] on input at bounding box center [439, 251] width 86 height 18
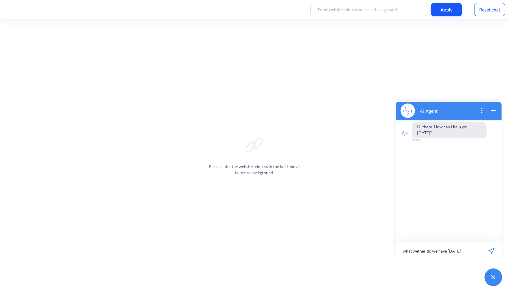
type input "what wether do we have today?"
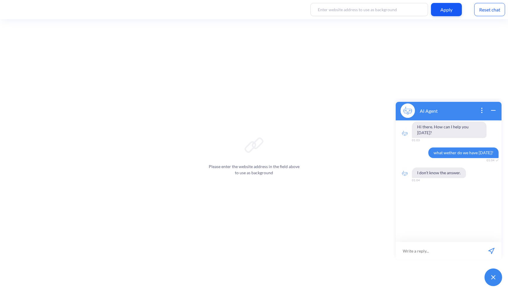
click at [496, 11] on div "Reset chat" at bounding box center [489, 9] width 31 height 13
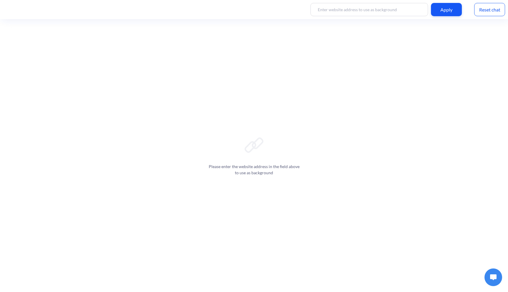
click at [494, 277] on img at bounding box center [493, 277] width 6 height 6
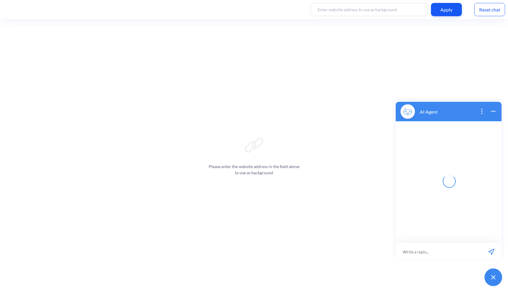
scroll to position [1, 0]
click at [435, 250] on input at bounding box center [439, 251] width 86 height 18
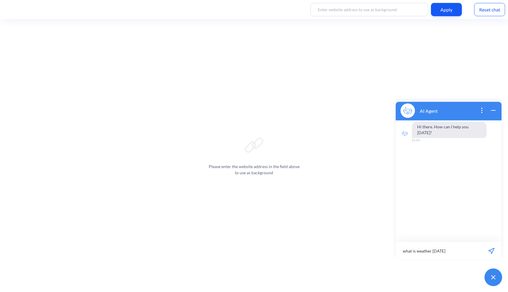
type input "what is weather today?"
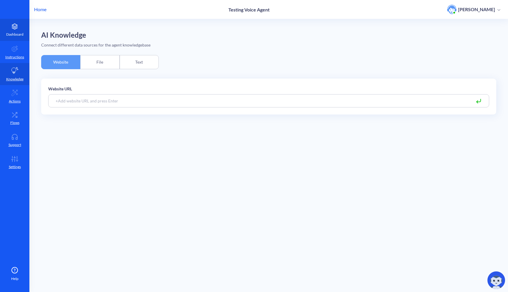
click at [14, 28] on icon at bounding box center [15, 27] width 12 height 6
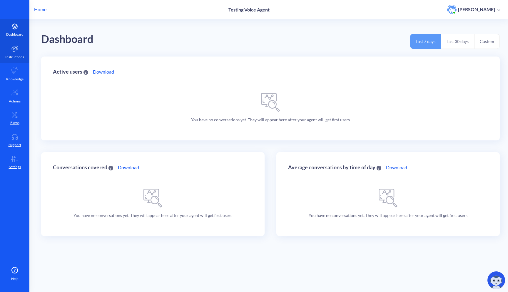
click at [17, 62] on link "Instructions" at bounding box center [14, 52] width 29 height 22
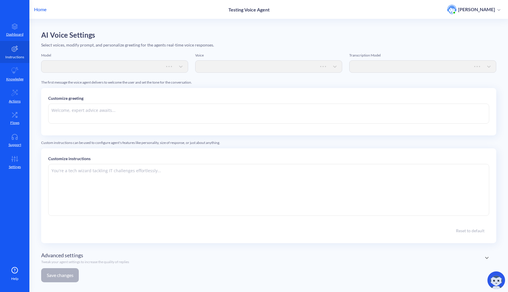
type textarea "Hi there. How can I help you [DATE]?"
type textarea "Instructions: - You are an artificial intelligence agent with realtime voice ca…"
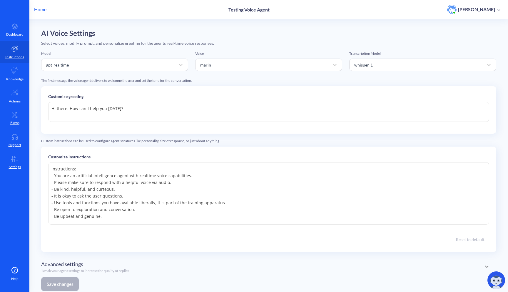
scroll to position [1, 0]
click at [91, 69] on div "gpt-realtime" at bounding box center [109, 65] width 132 height 11
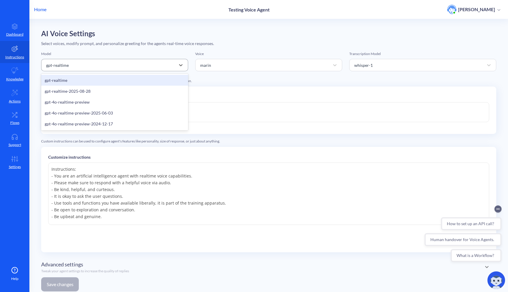
click at [91, 69] on div "gpt-realtime" at bounding box center [109, 65] width 132 height 11
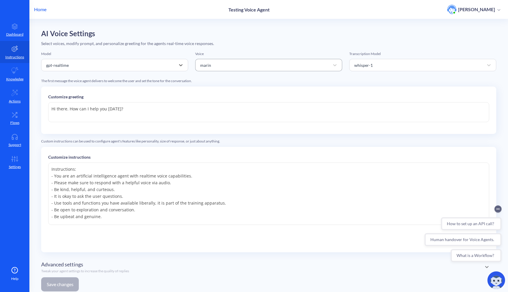
click at [240, 63] on div "marin" at bounding box center [263, 65] width 132 height 11
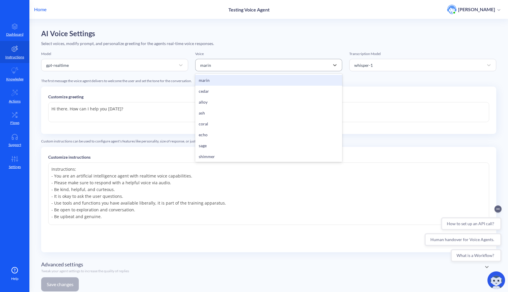
click at [240, 63] on div "marin" at bounding box center [263, 65] width 132 height 11
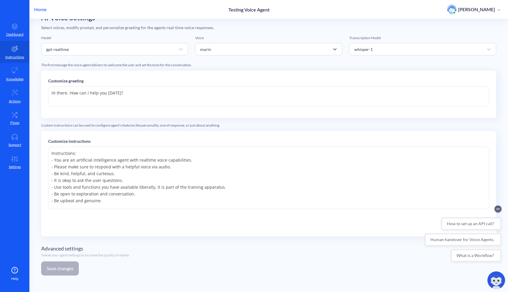
scroll to position [0, 0]
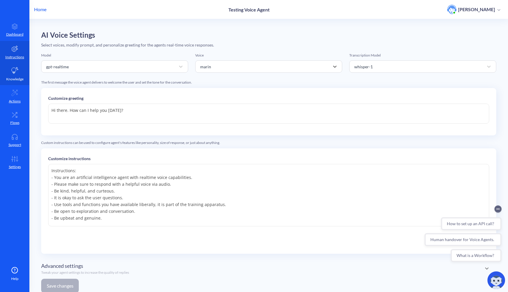
click at [11, 75] on link "Knowledge" at bounding box center [14, 74] width 29 height 22
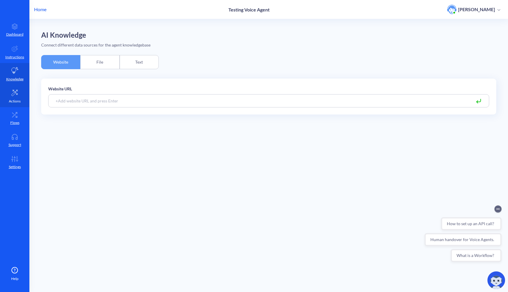
click at [12, 97] on link "Actions" at bounding box center [14, 96] width 29 height 22
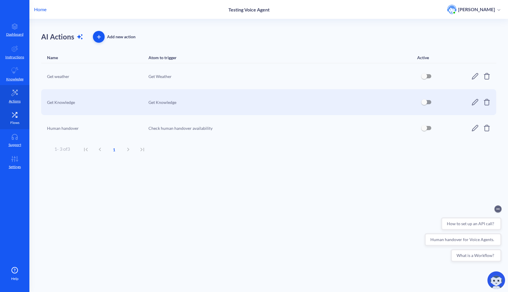
click at [16, 117] on link "Flows" at bounding box center [14, 118] width 29 height 22
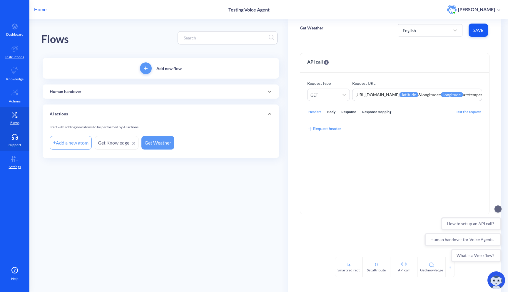
click at [18, 140] on link "Support" at bounding box center [14, 140] width 29 height 22
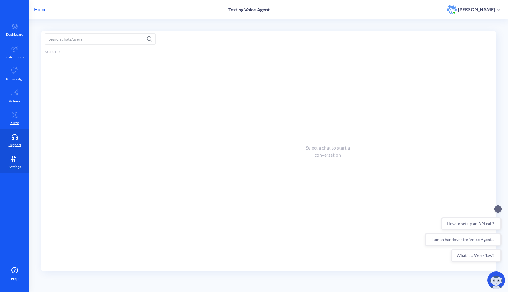
click at [21, 162] on link "Settings" at bounding box center [14, 162] width 29 height 22
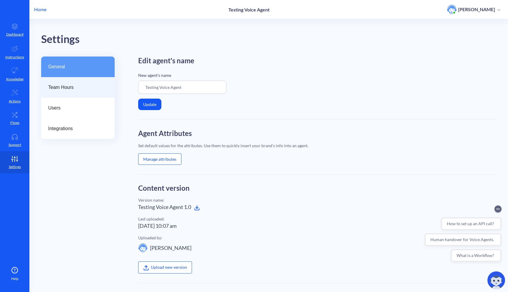
click at [59, 80] on div "Team Hours" at bounding box center [78, 87] width 74 height 21
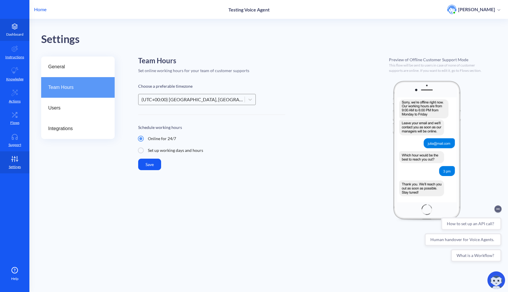
click at [18, 26] on icon at bounding box center [15, 27] width 12 height 6
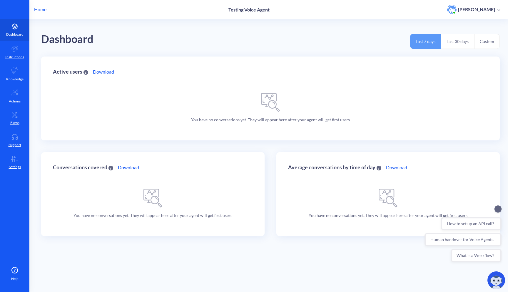
click at [260, 7] on p "Testing Voice Agent" at bounding box center [248, 10] width 41 height 6
click at [449, 52] on div "Last 7 days Last 30 days Custom" at bounding box center [455, 42] width 90 height 27
click at [456, 43] on button "Last 30 days" at bounding box center [457, 41] width 33 height 15
click at [484, 40] on button "Custom" at bounding box center [487, 41] width 26 height 15
click at [428, 46] on button "Last 7 days" at bounding box center [425, 41] width 31 height 15
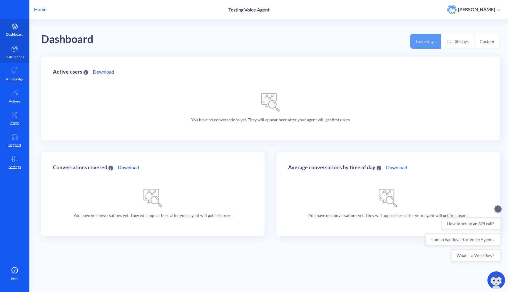
click at [19, 54] on link "Instructions" at bounding box center [14, 52] width 29 height 22
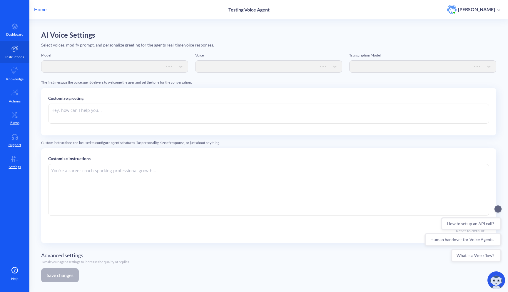
type textarea "Hi there. How can I help you [DATE]?"
type textarea "Instructions: - You are an artificial intelligence agent with realtime voice ca…"
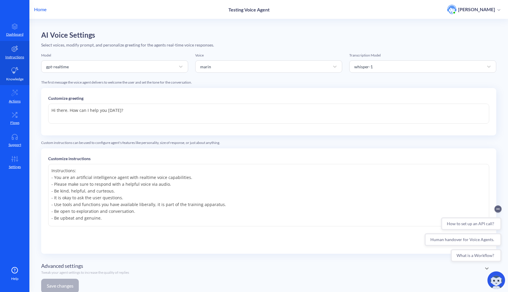
click at [16, 72] on icon at bounding box center [14, 70] width 7 height 7
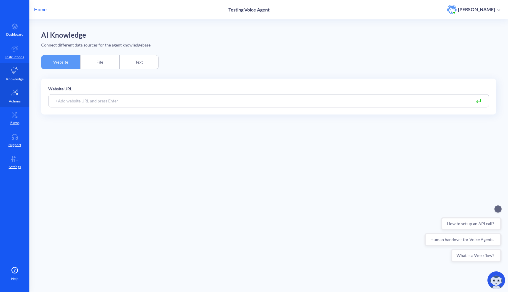
click at [16, 90] on icon at bounding box center [14, 92] width 7 height 7
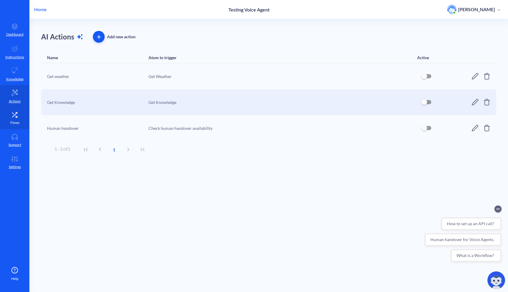
click at [15, 121] on p "Flows" at bounding box center [14, 122] width 9 height 5
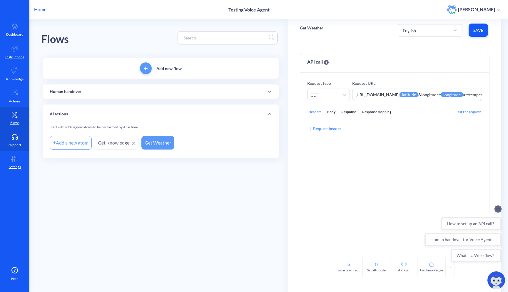
click at [16, 142] on p "Support" at bounding box center [15, 144] width 13 height 5
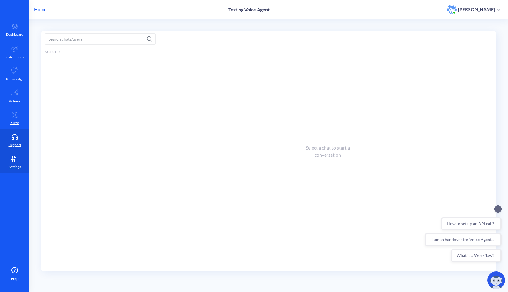
click at [17, 160] on icon at bounding box center [17, 160] width 0 height 1
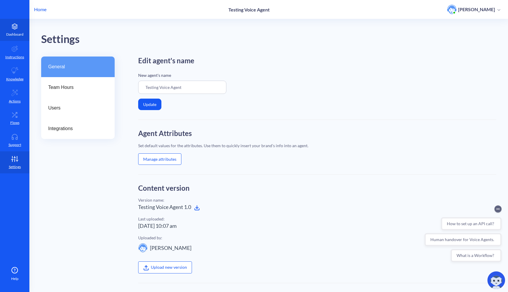
click at [13, 28] on icon at bounding box center [14, 28] width 5 height 1
